Goal: Find specific page/section: Find specific page/section

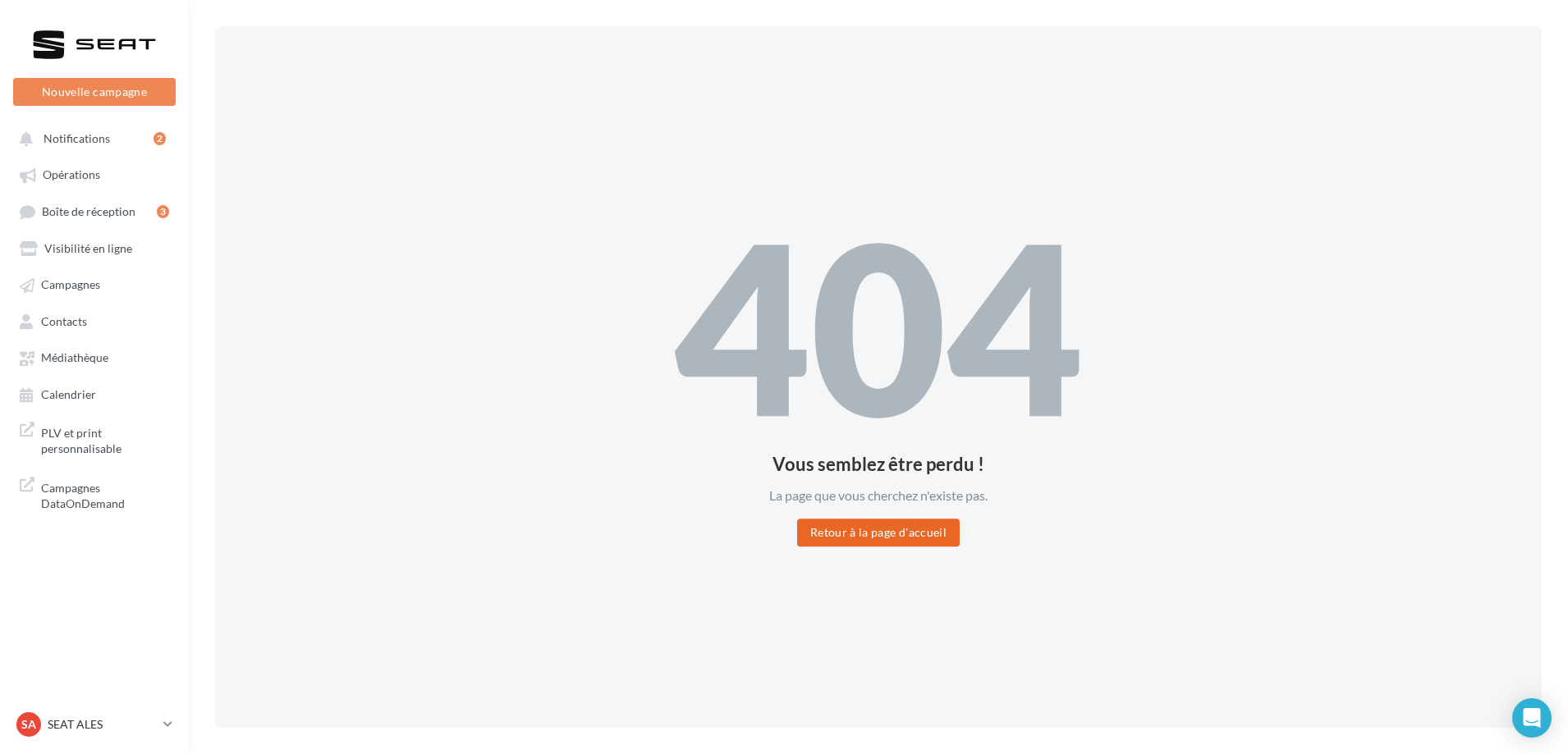
click at [866, 533] on button "Retour à la page d'accueil" at bounding box center [878, 532] width 162 height 28
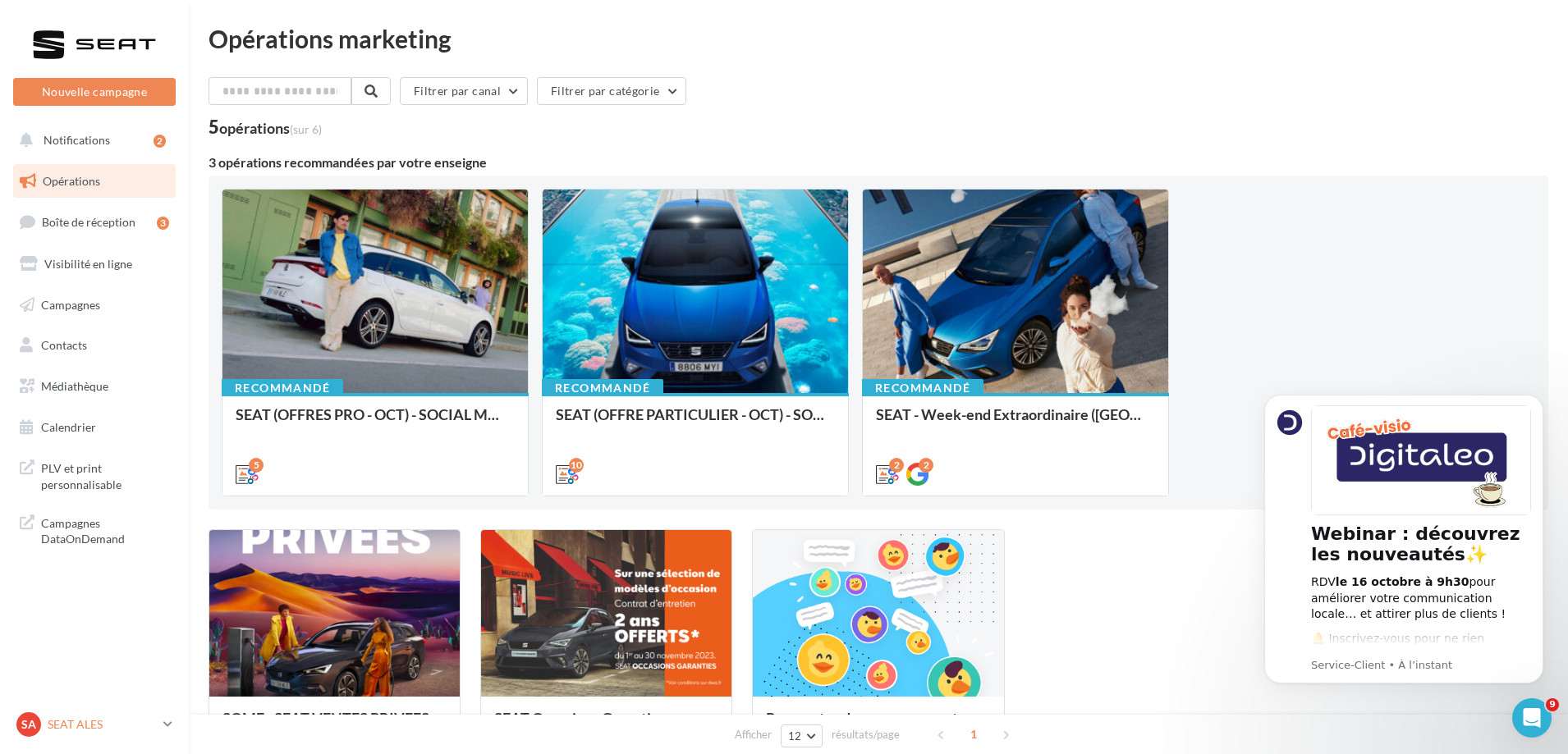
click at [89, 725] on p "SEAT ALES" at bounding box center [102, 724] width 109 height 16
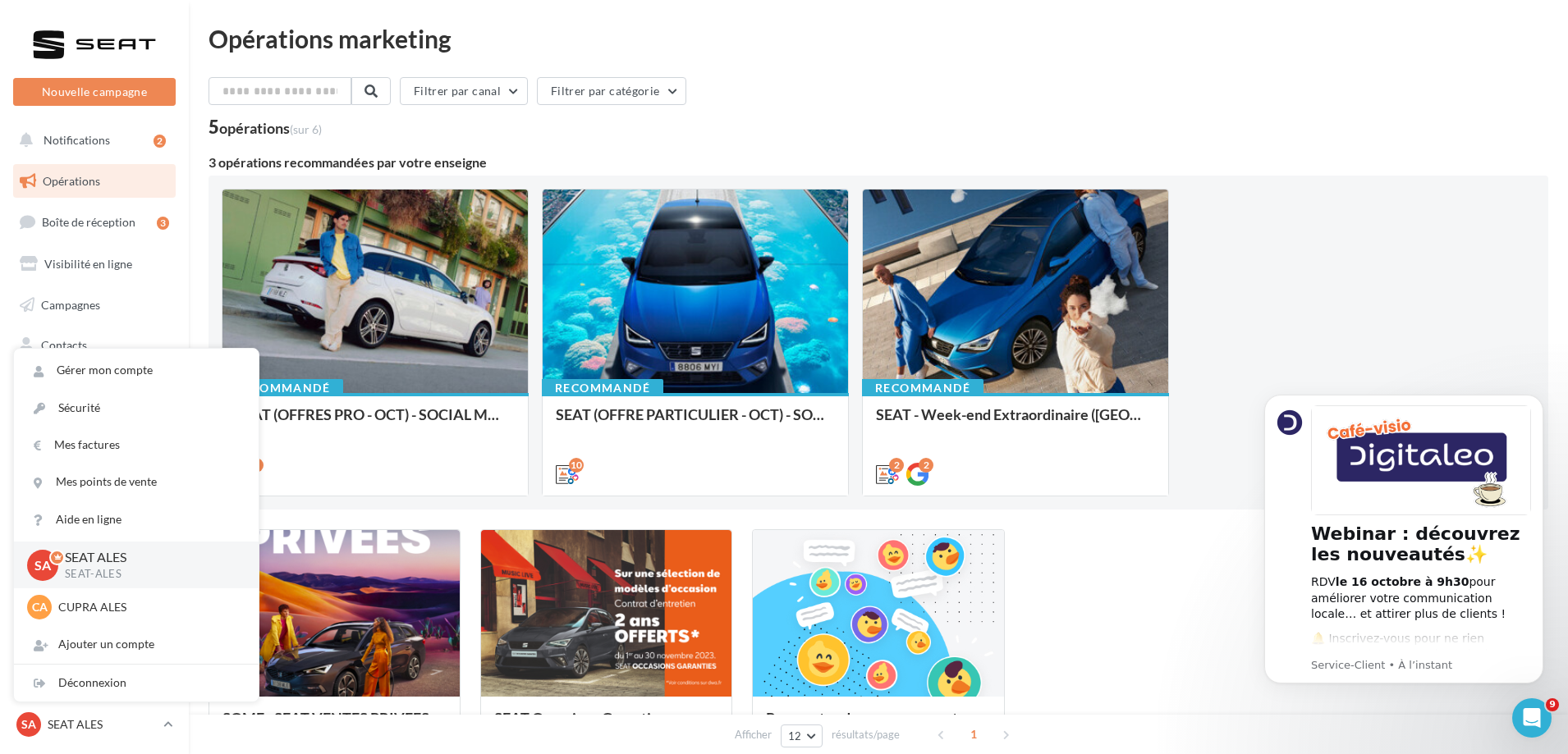
click at [759, 82] on div "Filtrer par canal Filtrer par catégorie" at bounding box center [878, 95] width 1340 height 35
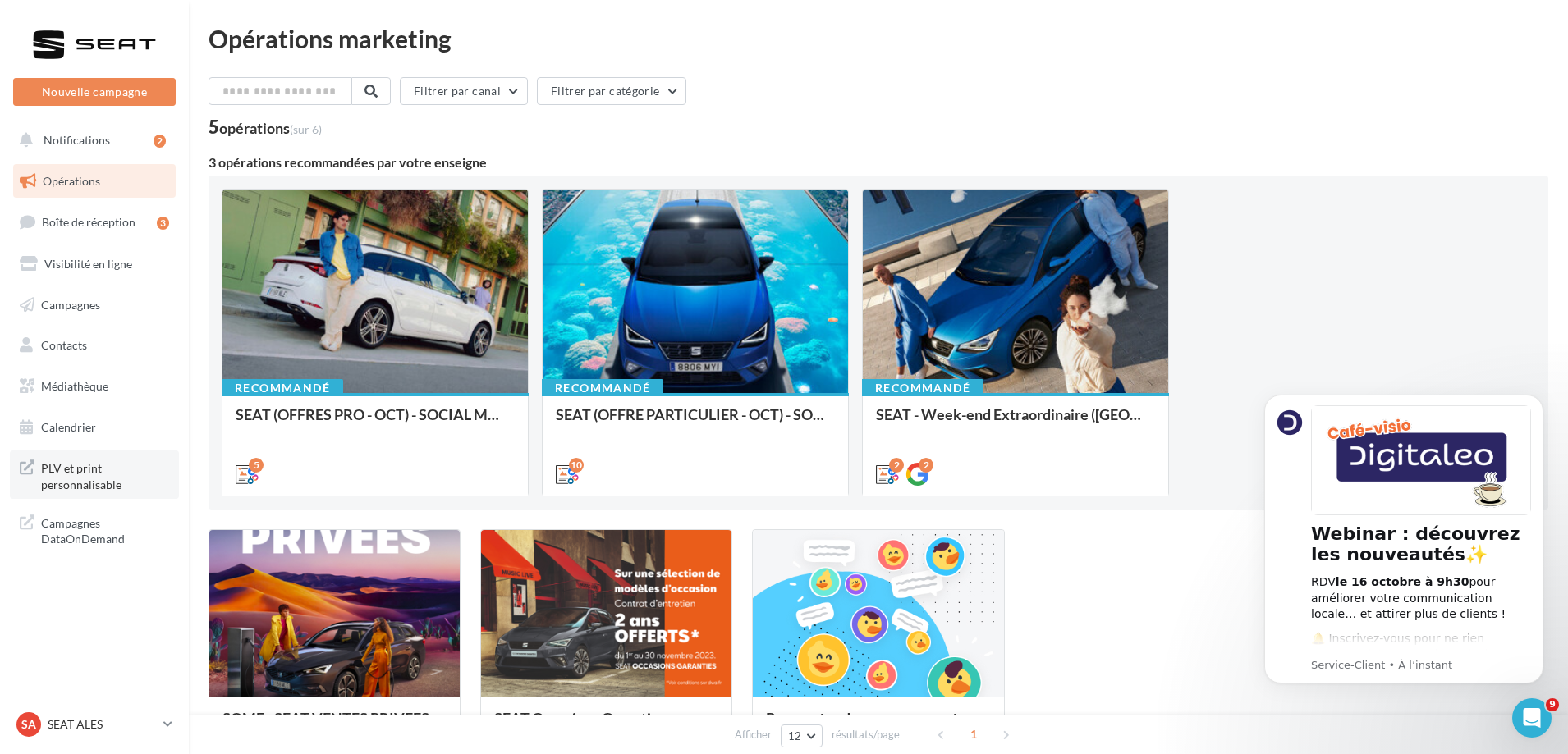
click at [53, 482] on span "PLV et print personnalisable" at bounding box center [104, 475] width 128 height 36
click at [110, 731] on p "SEAT ALES" at bounding box center [102, 724] width 109 height 16
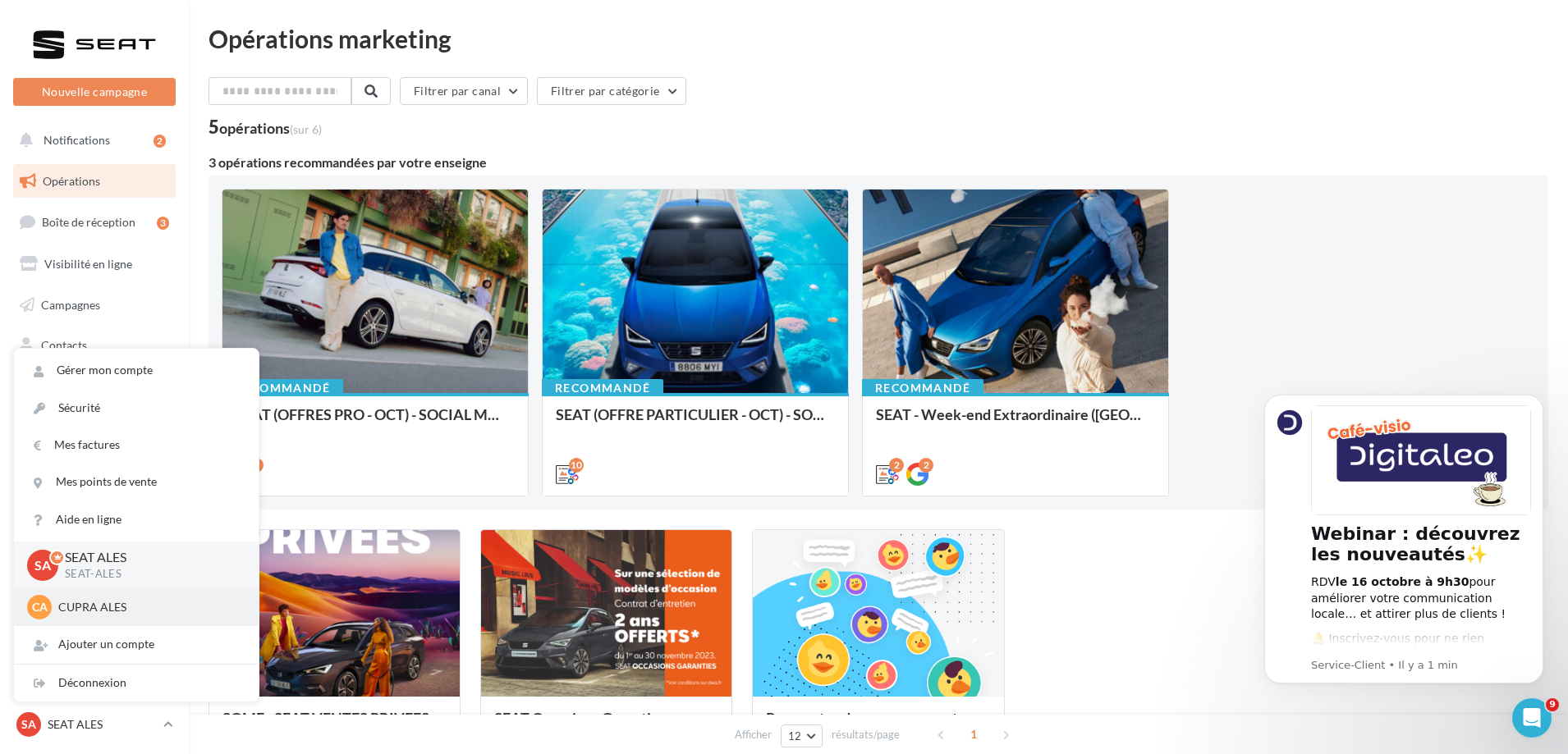
click at [126, 595] on div "CA CUPRA ALES cupra_ales" at bounding box center [135, 606] width 218 height 24
